Goal: Information Seeking & Learning: Learn about a topic

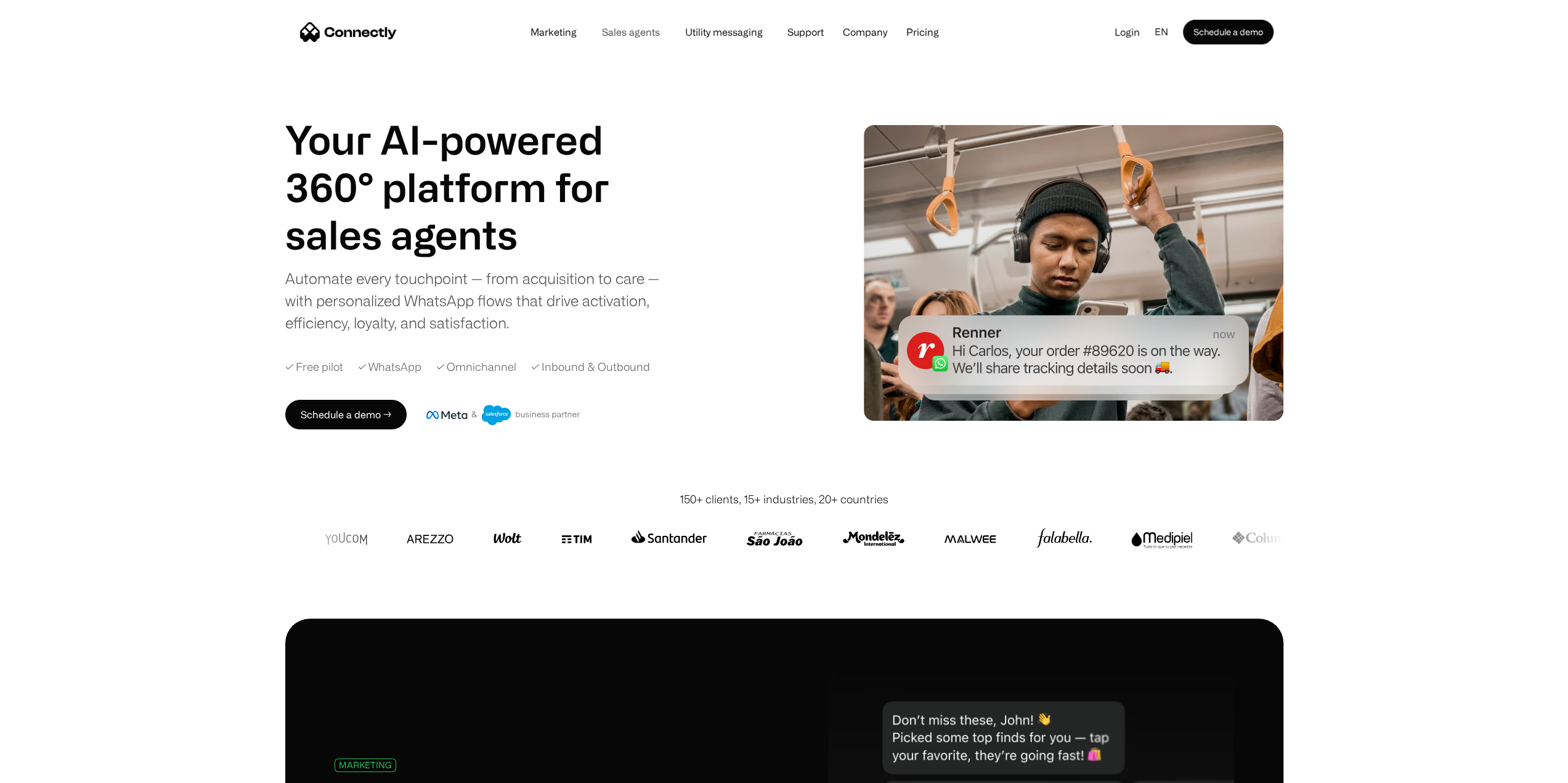
click at [629, 36] on link "Sales agents" at bounding box center [630, 32] width 78 height 10
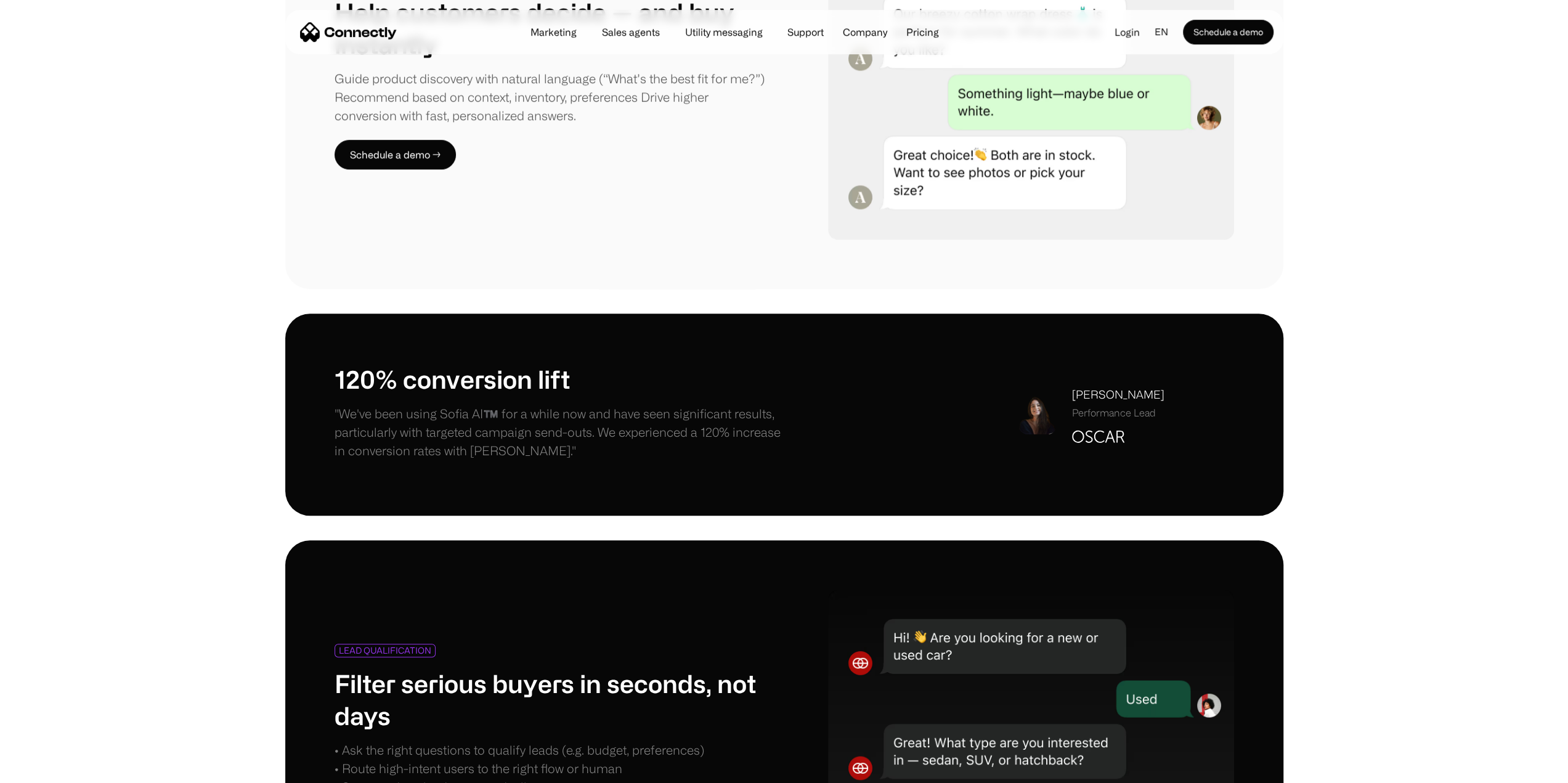
scroll to position [862, 0]
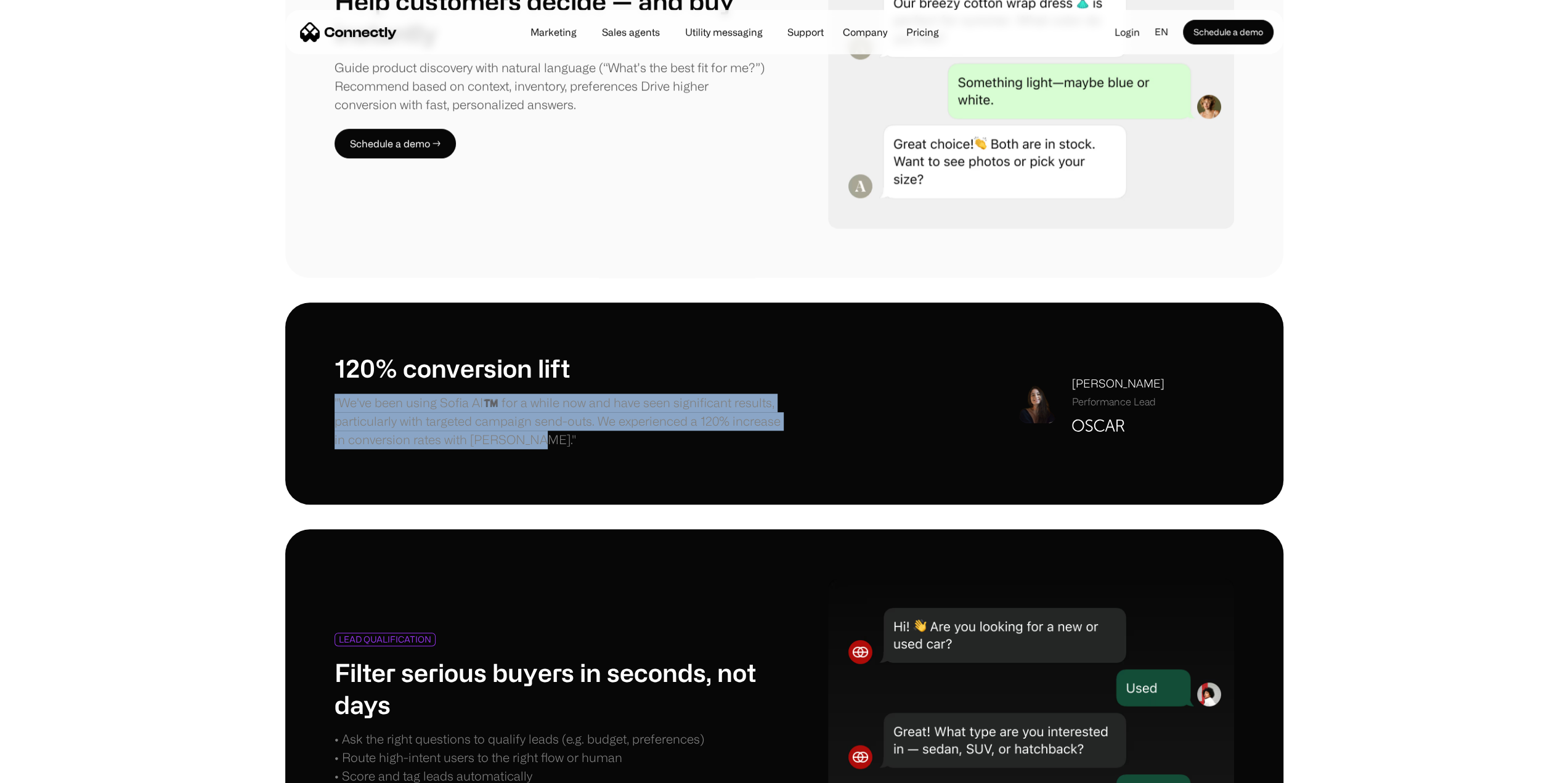
drag, startPoint x: 334, startPoint y: 400, endPoint x: 592, endPoint y: 433, distance: 260.1
click at [592, 433] on p ""We've been using Sofia AI™️ for a while now and have seen significant results,…" at bounding box center [560, 421] width 450 height 56
